Goal: Task Accomplishment & Management: Use online tool/utility

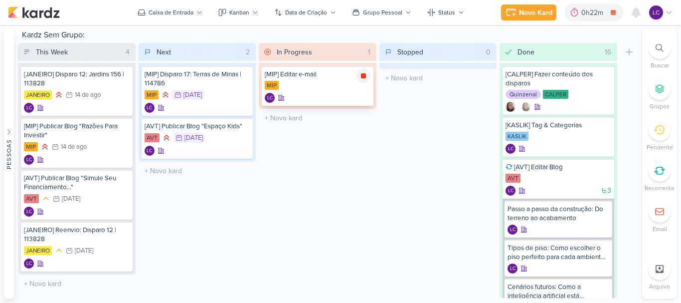
click at [363, 76] on icon at bounding box center [363, 75] width 5 height 5
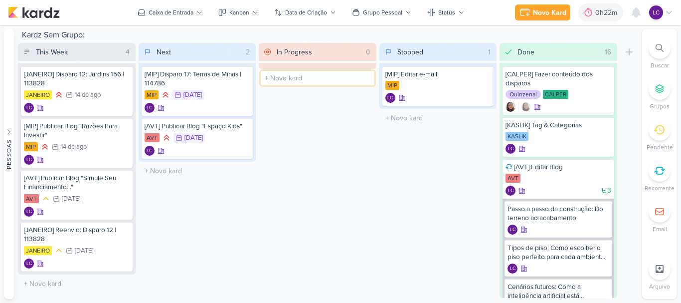
click at [330, 76] on input "text" at bounding box center [318, 78] width 114 height 14
type input "[MIP] Editar Blog"
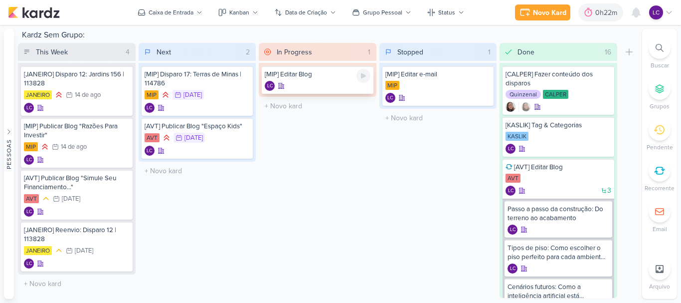
click at [317, 76] on div "[MIP] Editar Blog" at bounding box center [318, 74] width 106 height 9
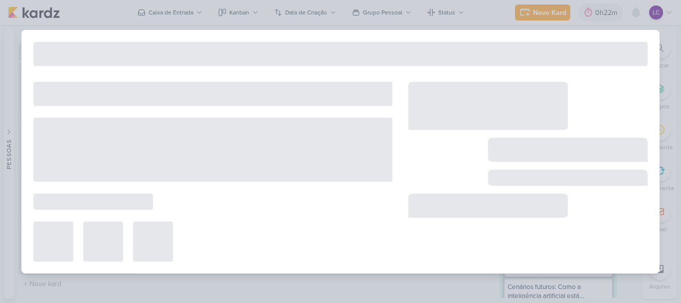
type input "[MIP] Editar Blog"
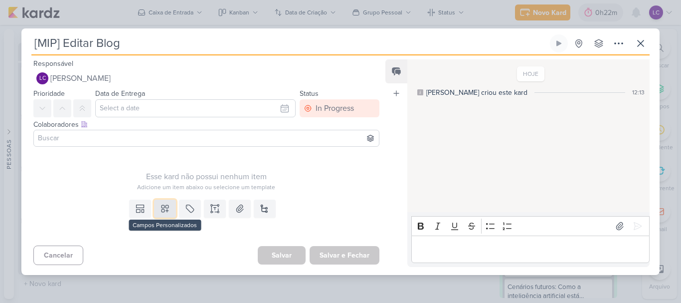
click at [165, 208] on icon at bounding box center [165, 208] width 10 height 10
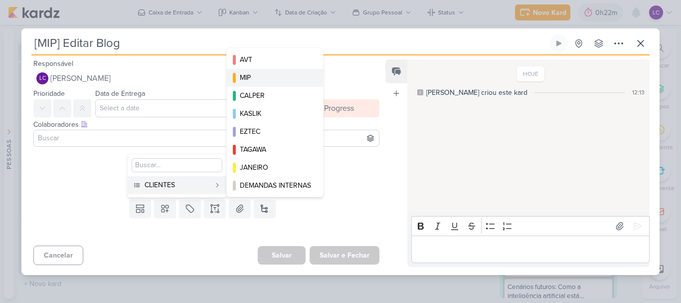
click at [284, 75] on div "MIP" at bounding box center [275, 77] width 71 height 10
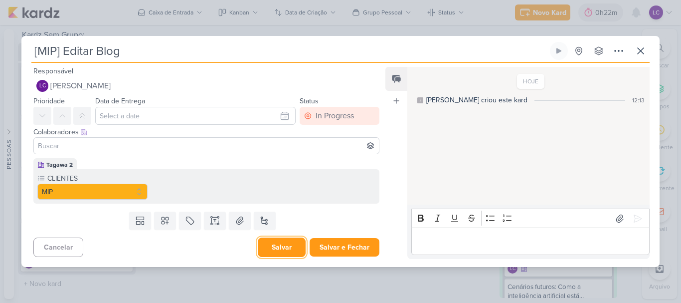
click at [276, 246] on button "Salvar" at bounding box center [282, 246] width 48 height 19
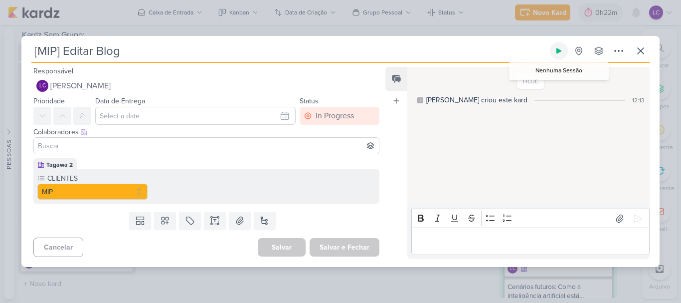
click at [559, 45] on button at bounding box center [559, 51] width 18 height 18
